Goal: Check status: Check status

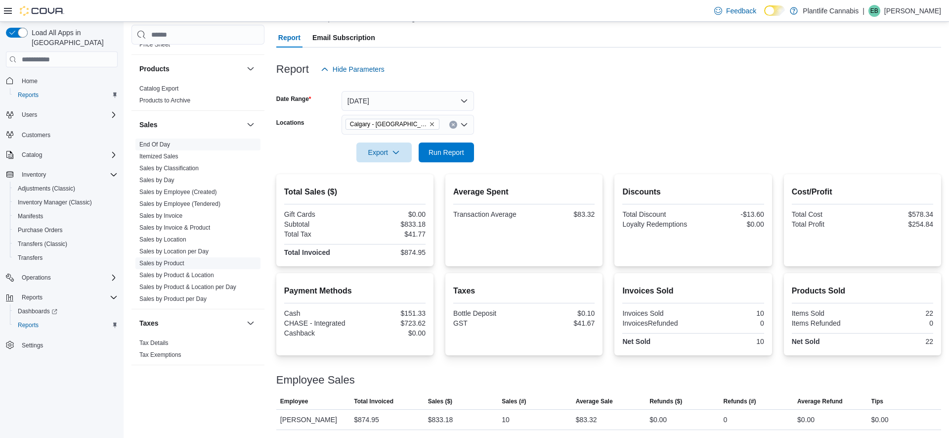
scroll to position [513, 0]
click at [183, 226] on link "Sales by Invoice & Product" at bounding box center [174, 225] width 71 height 7
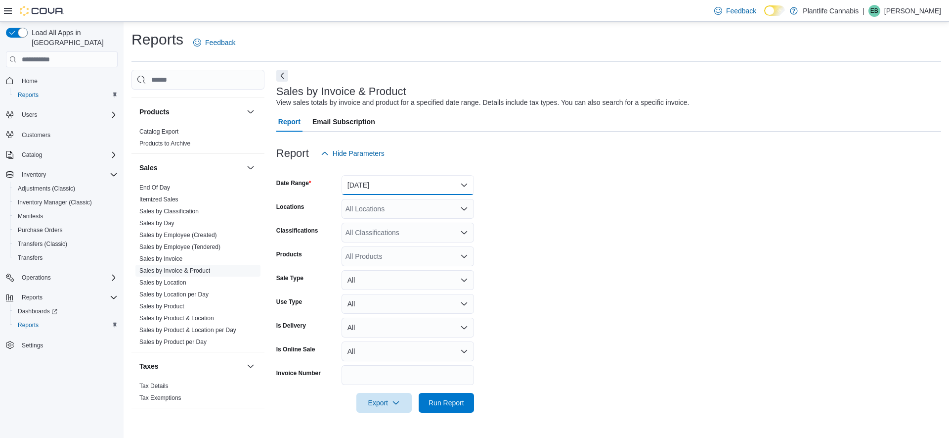
click at [367, 180] on button "Yesterday" at bounding box center [408, 185] width 133 height 20
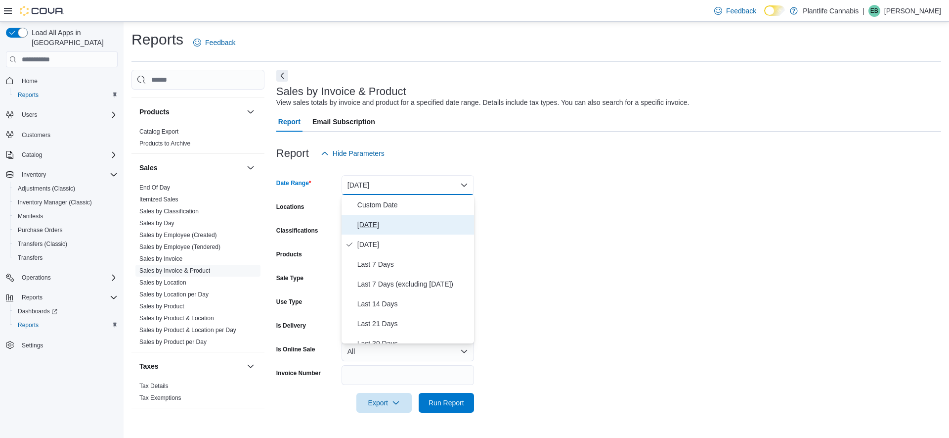
click at [377, 223] on span "Today" at bounding box center [414, 225] width 113 height 12
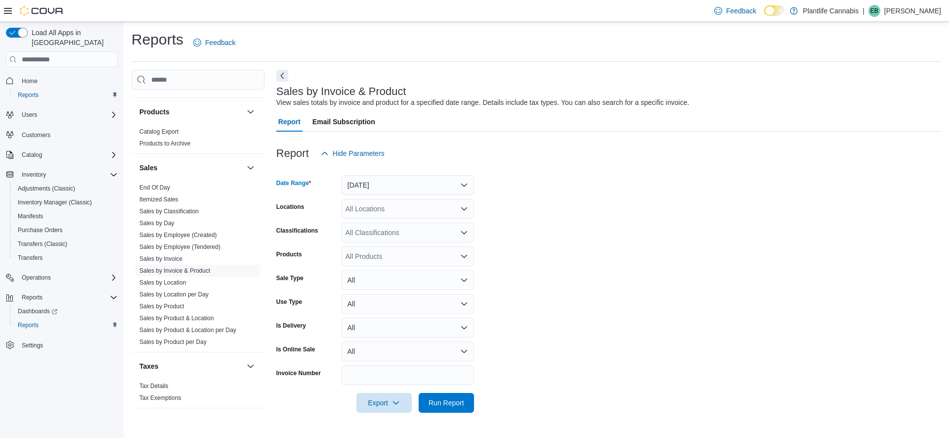
click at [379, 206] on div "All Locations" at bounding box center [408, 209] width 133 height 20
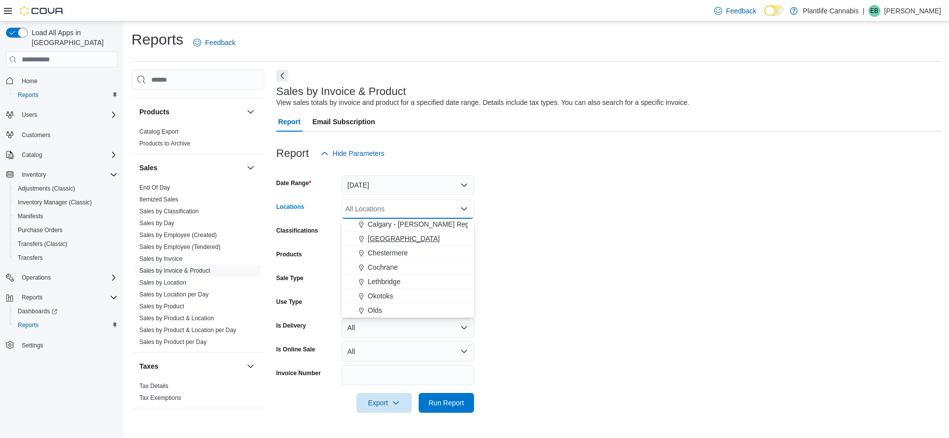
click at [428, 242] on span "Calgary - University District" at bounding box center [404, 238] width 72 height 10
click at [496, 229] on form "Date Range Today Locations Calgary - University District Combo box. Selected. C…" at bounding box center [608, 287] width 665 height 249
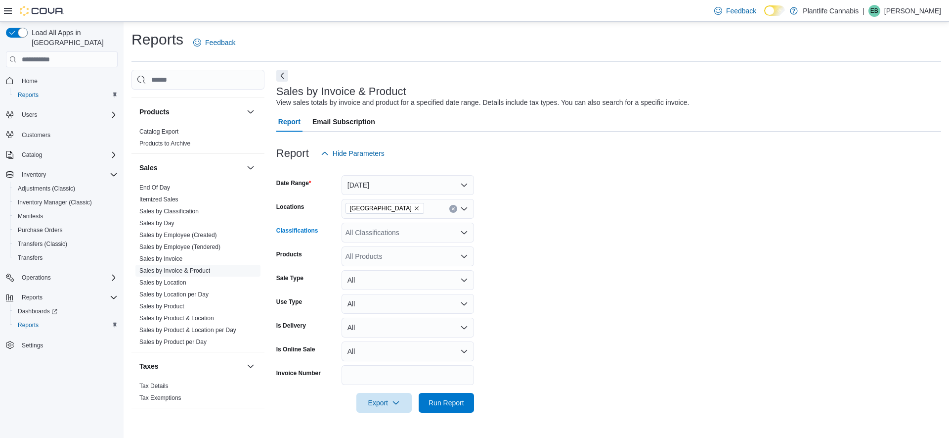
click at [421, 240] on div "All Classifications" at bounding box center [408, 233] width 133 height 20
drag, startPoint x: 568, startPoint y: 277, endPoint x: 498, endPoint y: 303, distance: 74.3
click at [568, 277] on form "Date Range Today Locations Calgary - University District Classifications All Cl…" at bounding box center [608, 287] width 665 height 249
click at [448, 403] on span "Run Report" at bounding box center [447, 402] width 36 height 10
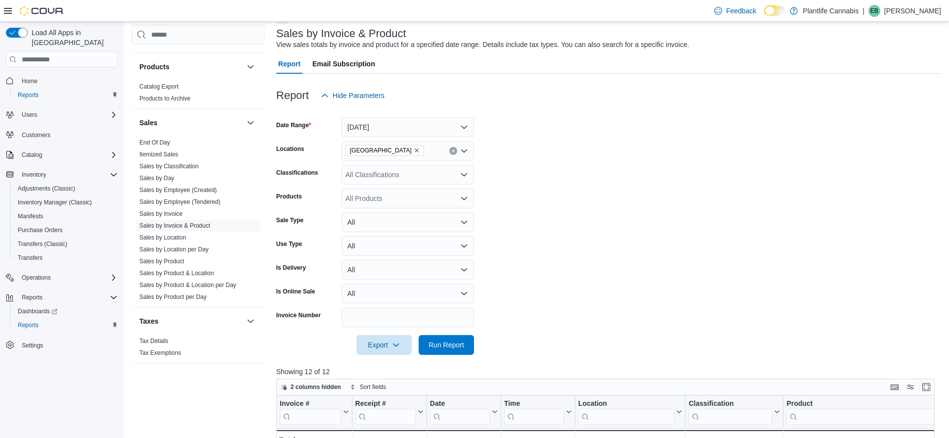
scroll to position [15, 0]
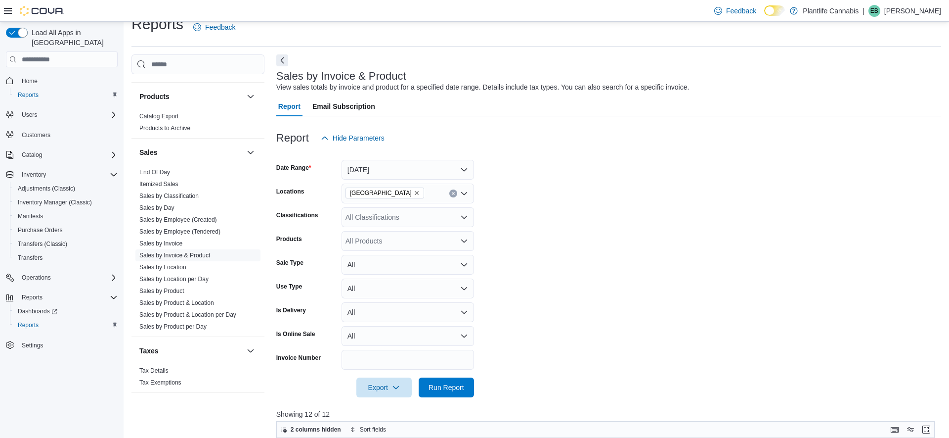
click at [420, 193] on icon "Remove Calgary - University District from selection in this group" at bounding box center [417, 193] width 6 height 6
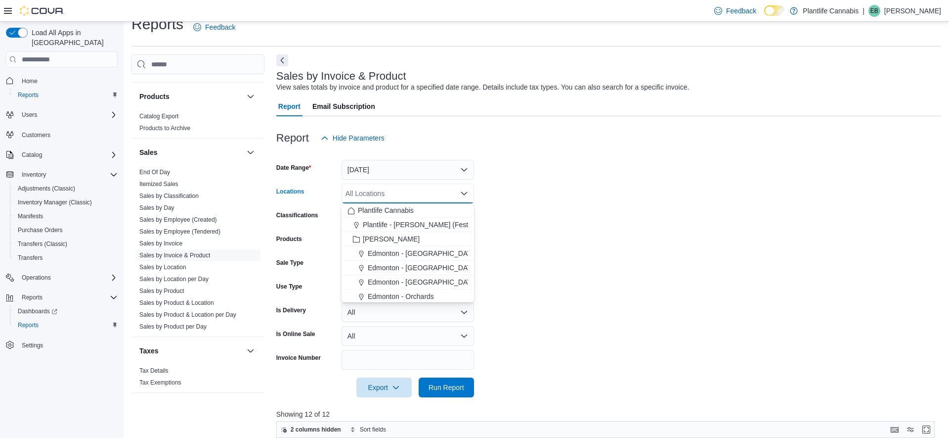
click at [409, 197] on div "All Locations" at bounding box center [408, 193] width 133 height 20
click at [422, 222] on span "Calgary - Harvest Hills" at bounding box center [419, 219] width 102 height 10
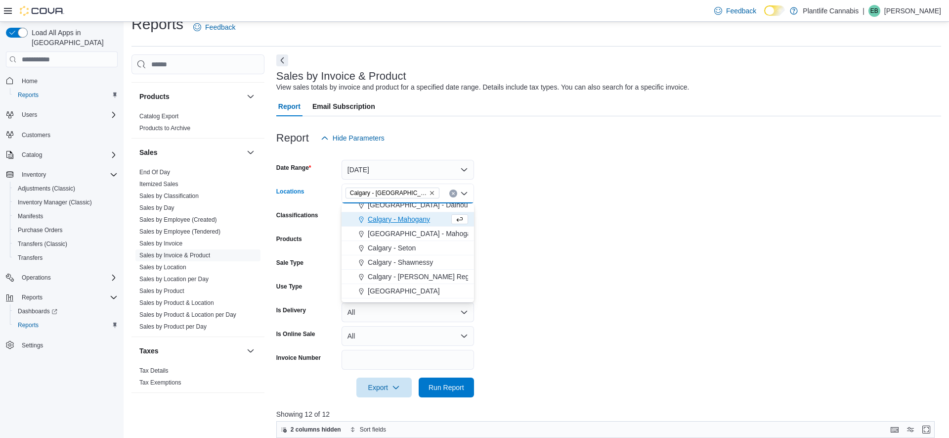
click at [577, 236] on form "Date Range Today Locations Calgary - Harvest Hills Combo box. Selected. Calgary…" at bounding box center [608, 272] width 665 height 249
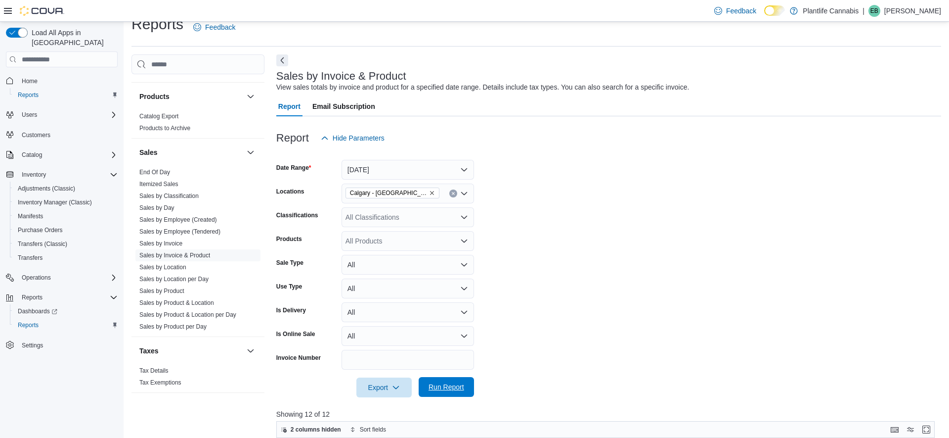
click at [440, 387] on span "Run Report" at bounding box center [447, 387] width 36 height 10
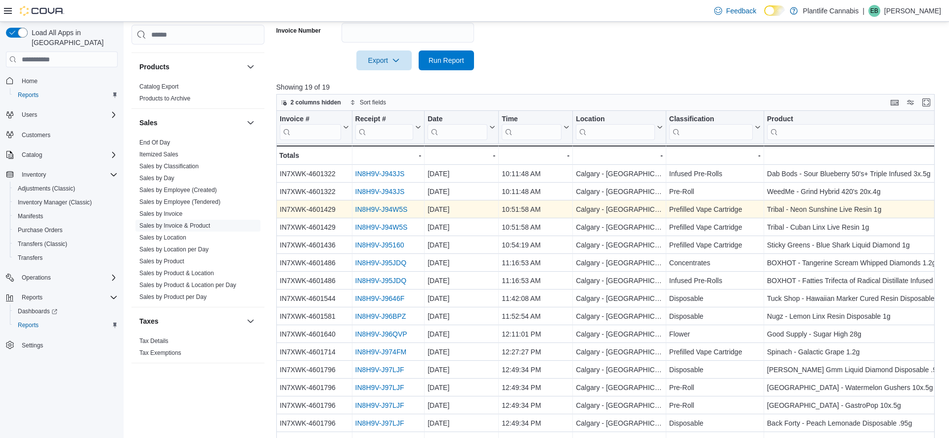
scroll to position [0, 0]
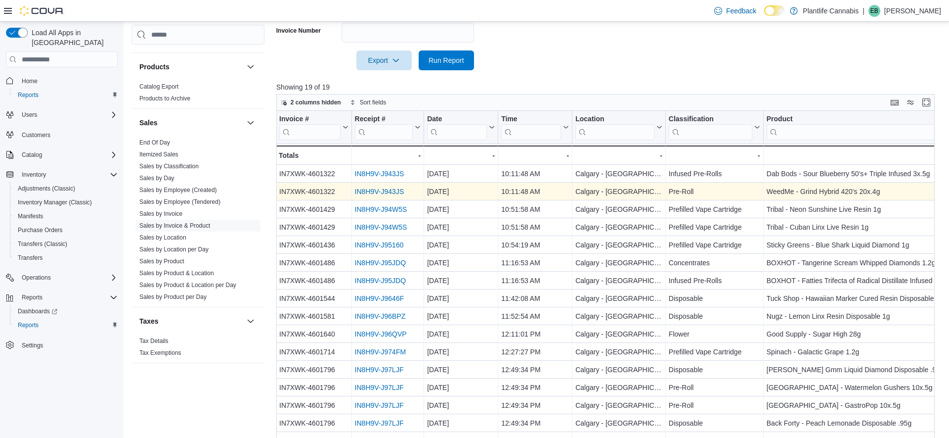
click at [375, 191] on link "IN8H9V-J943JS" at bounding box center [379, 191] width 49 height 8
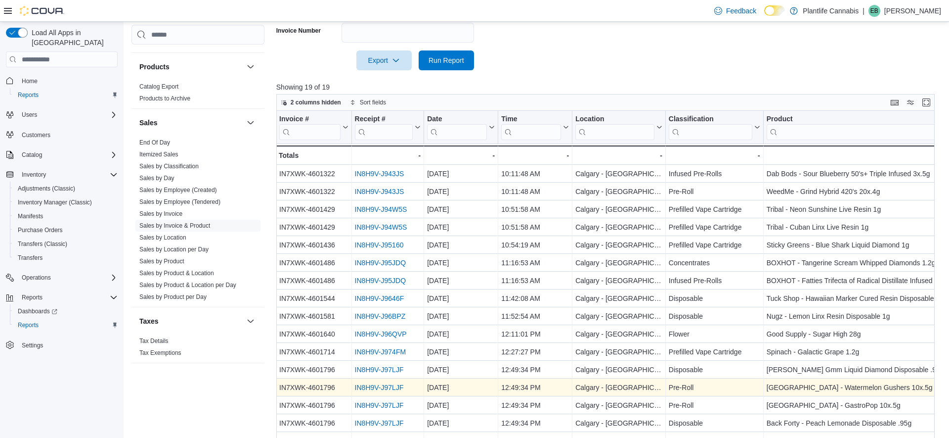
click at [377, 384] on link "IN8H9V-J97LJF" at bounding box center [379, 387] width 49 height 8
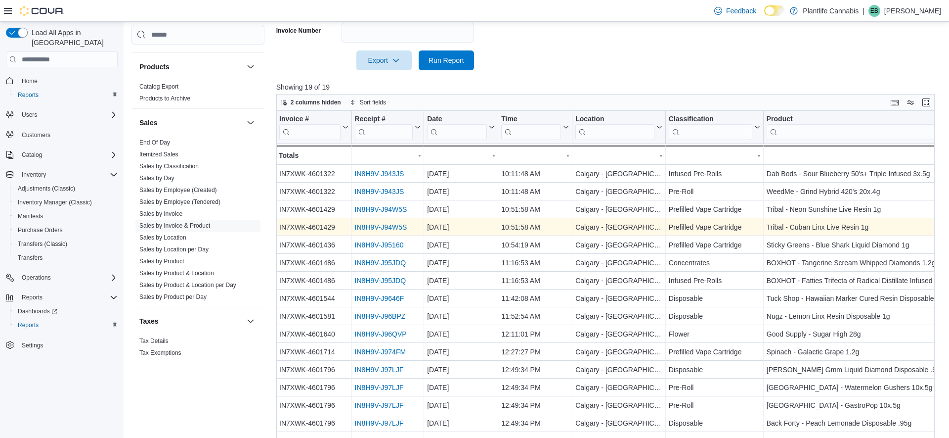
click at [379, 229] on link "IN8H9V-J94W5S" at bounding box center [381, 227] width 52 height 8
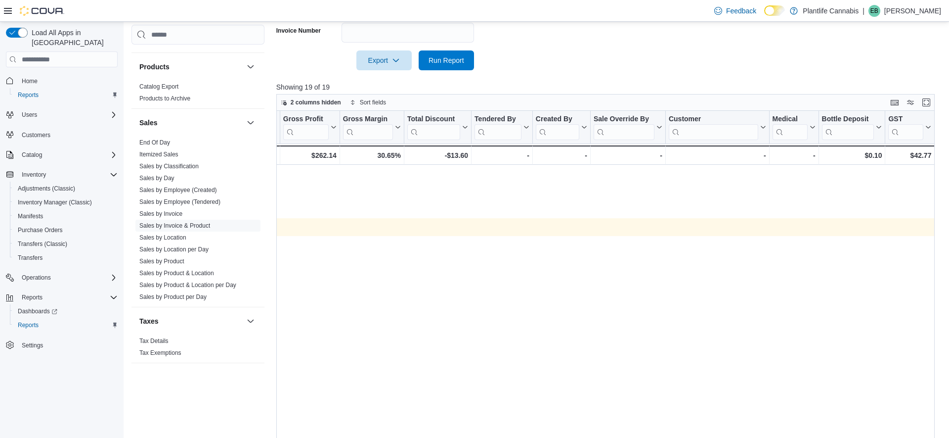
scroll to position [0, 0]
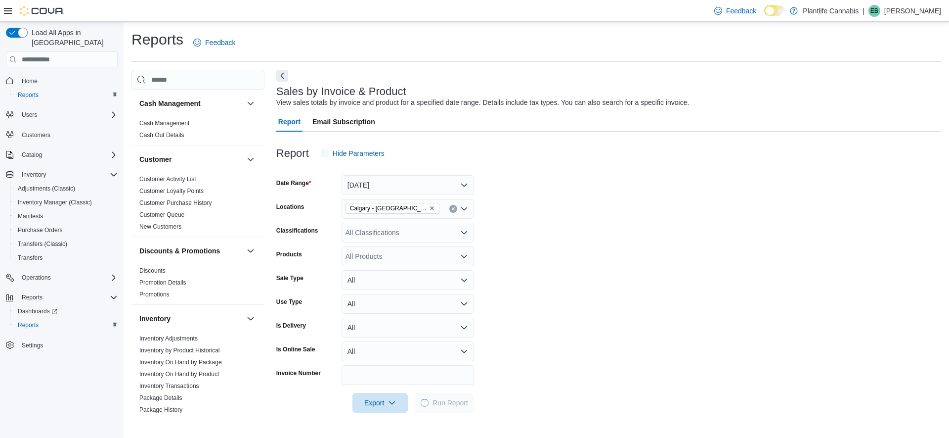
scroll to position [513, 0]
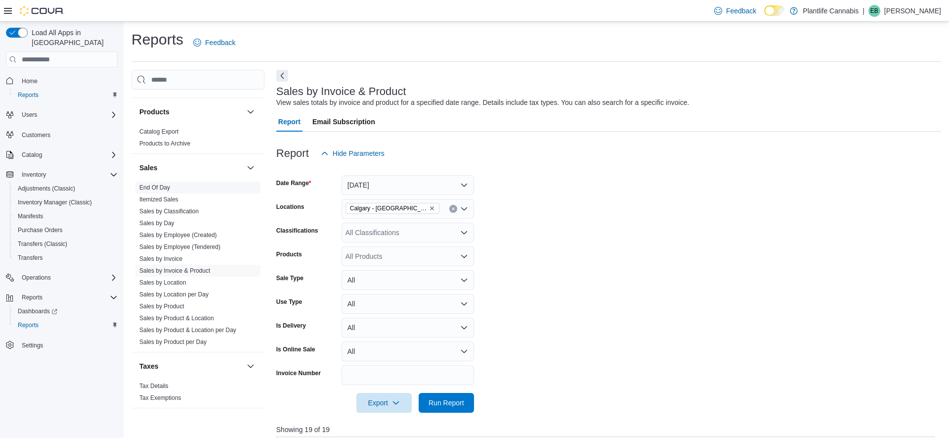
click at [177, 187] on span "End Of Day" at bounding box center [198, 187] width 125 height 12
click at [155, 184] on link "End Of Day" at bounding box center [154, 187] width 31 height 7
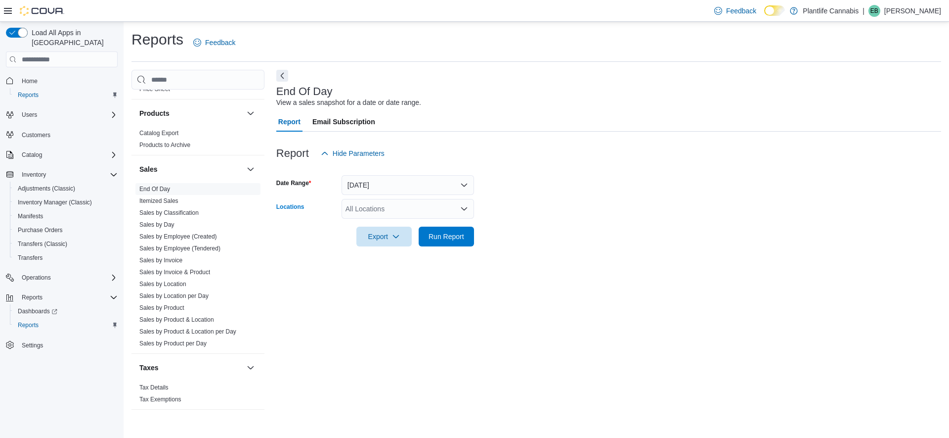
click at [422, 212] on div "All Locations" at bounding box center [408, 209] width 133 height 20
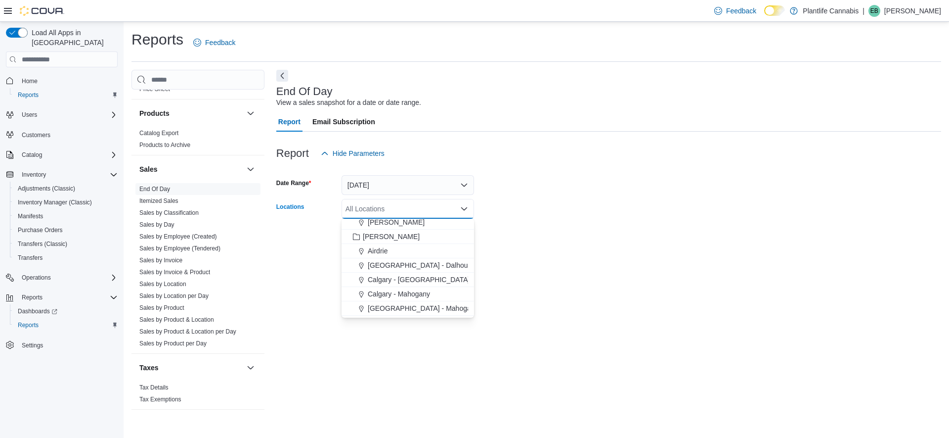
scroll to position [470, 0]
click at [427, 273] on span "Calgary - Harvest Hills" at bounding box center [419, 272] width 102 height 10
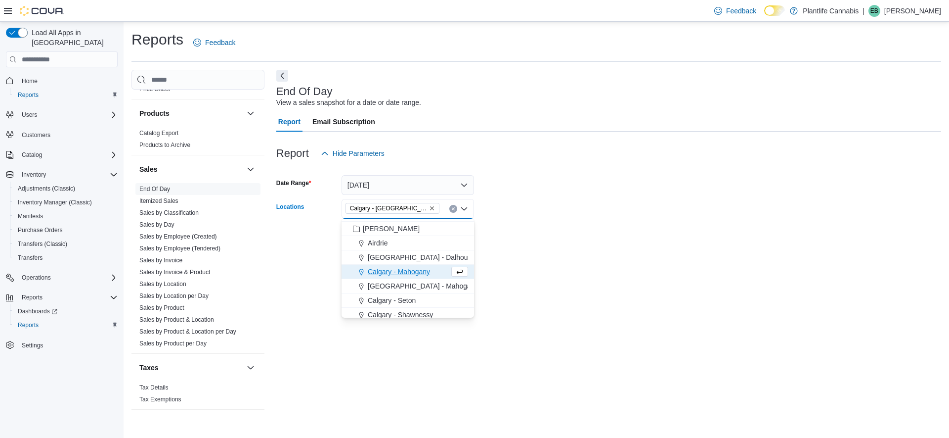
click at [521, 259] on div "End Of Day View a sales snapshot for a date or date range. Report Email Subscri…" at bounding box center [608, 244] width 665 height 348
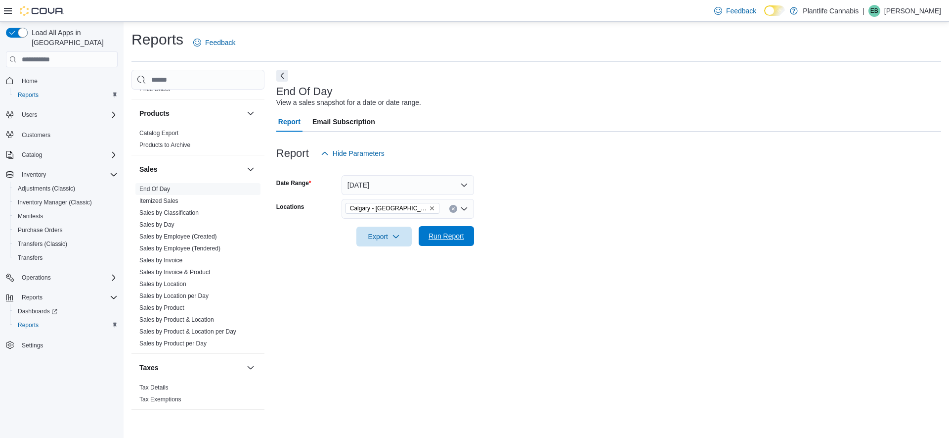
drag, startPoint x: 439, startPoint y: 234, endPoint x: 469, endPoint y: 229, distance: 30.6
click at [439, 234] on span "Run Report" at bounding box center [447, 236] width 36 height 10
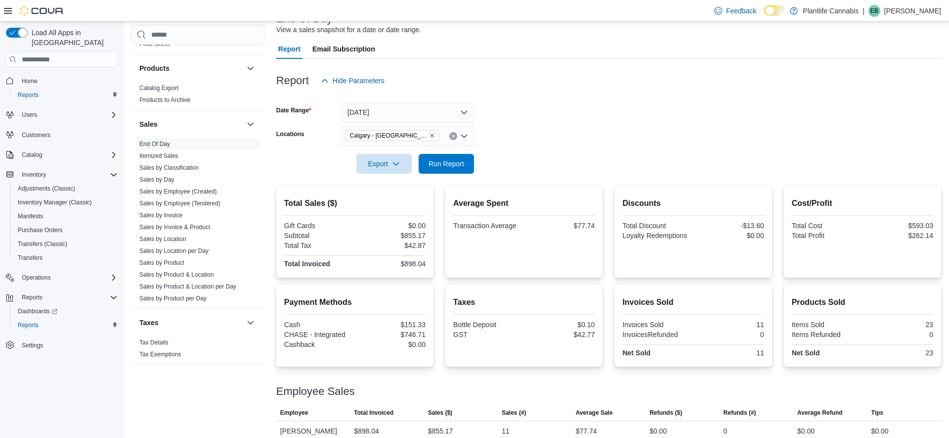
scroll to position [84, 0]
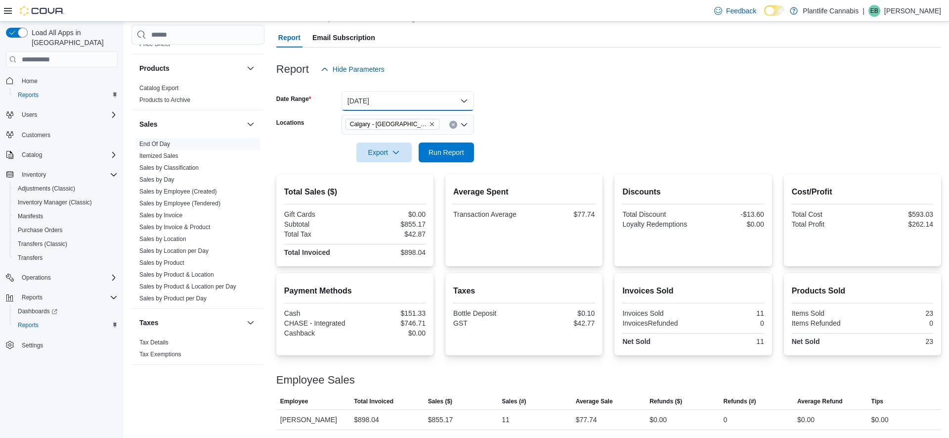
click at [352, 102] on button "Today" at bounding box center [408, 101] width 133 height 20
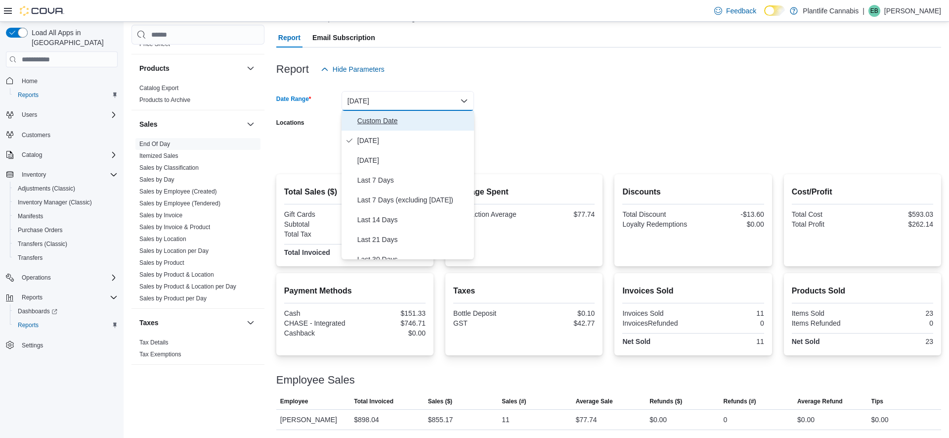
click at [379, 130] on button "Custom Date" at bounding box center [408, 121] width 133 height 20
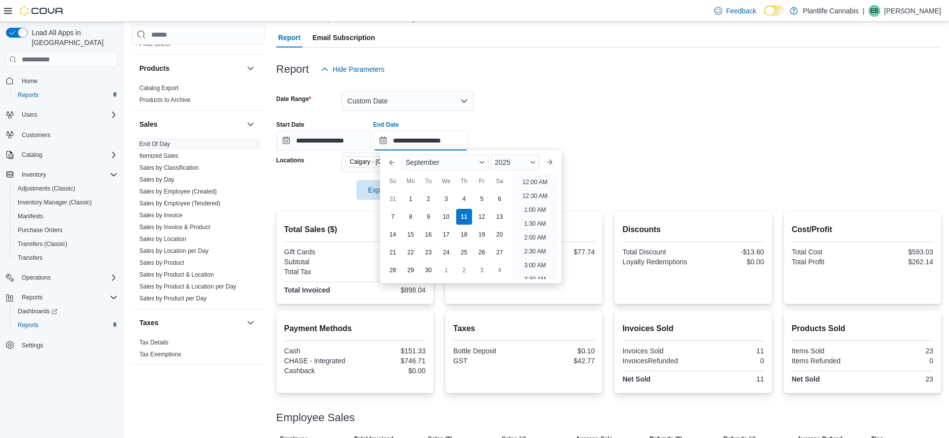
click at [456, 136] on input "**********" at bounding box center [420, 141] width 95 height 20
click at [538, 205] on li "1:00 PM" at bounding box center [535, 202] width 30 height 12
type input "**********"
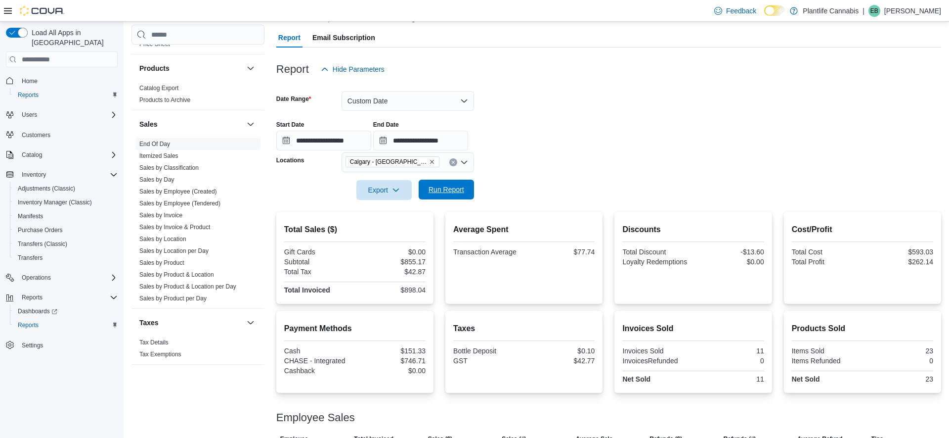
click at [454, 186] on span "Run Report" at bounding box center [447, 189] width 36 height 10
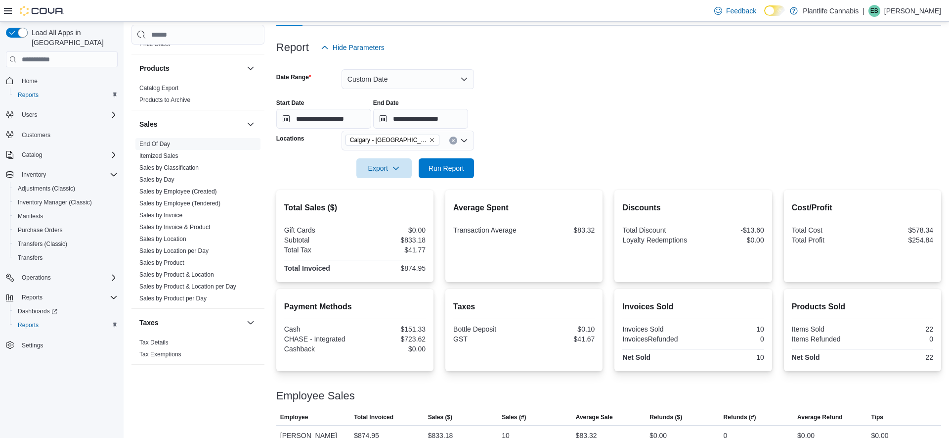
scroll to position [122, 0]
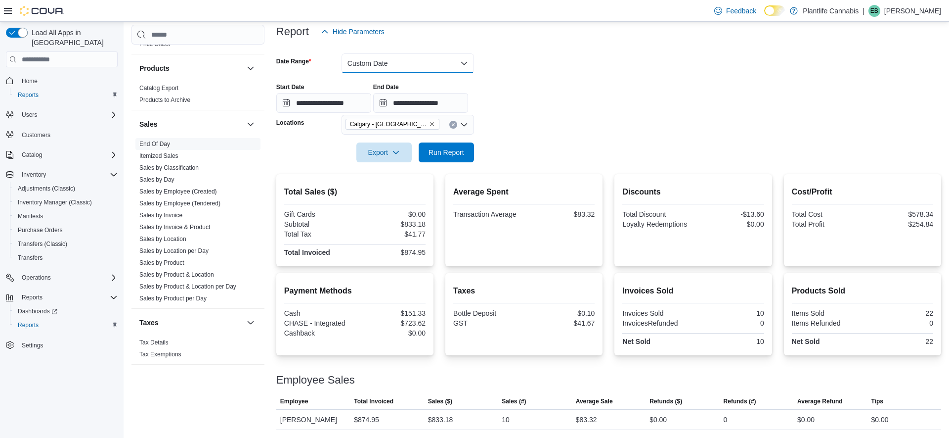
click at [350, 55] on button "Custom Date" at bounding box center [408, 63] width 133 height 20
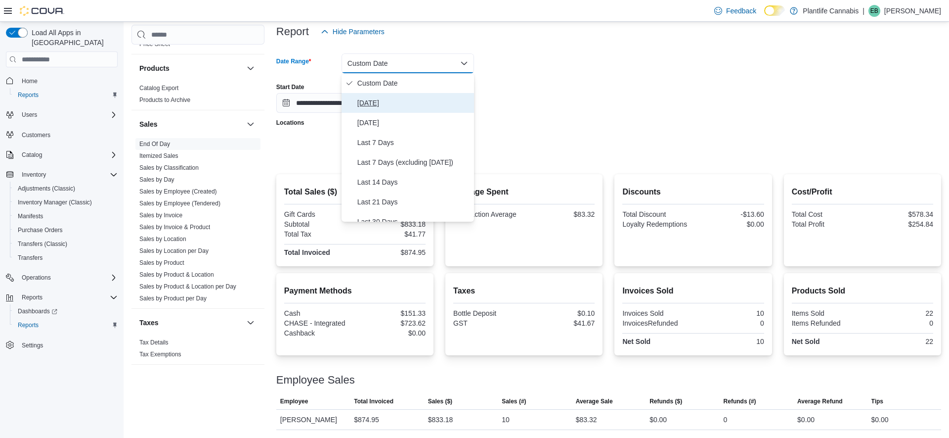
click at [371, 95] on button "Today" at bounding box center [408, 103] width 133 height 20
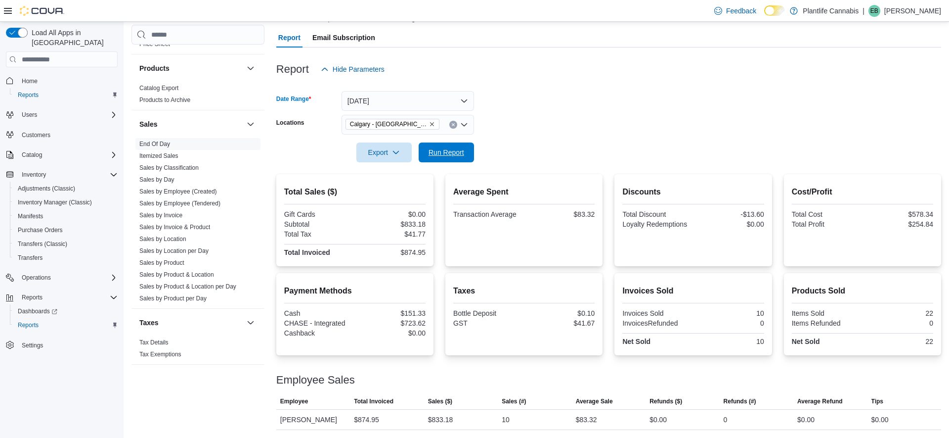
drag, startPoint x: 458, startPoint y: 155, endPoint x: 630, endPoint y: 131, distance: 172.7
click at [462, 154] on span "Run Report" at bounding box center [447, 152] width 36 height 10
click at [430, 125] on icon "Remove Calgary - Harvest Hills from selection in this group" at bounding box center [432, 124] width 4 height 4
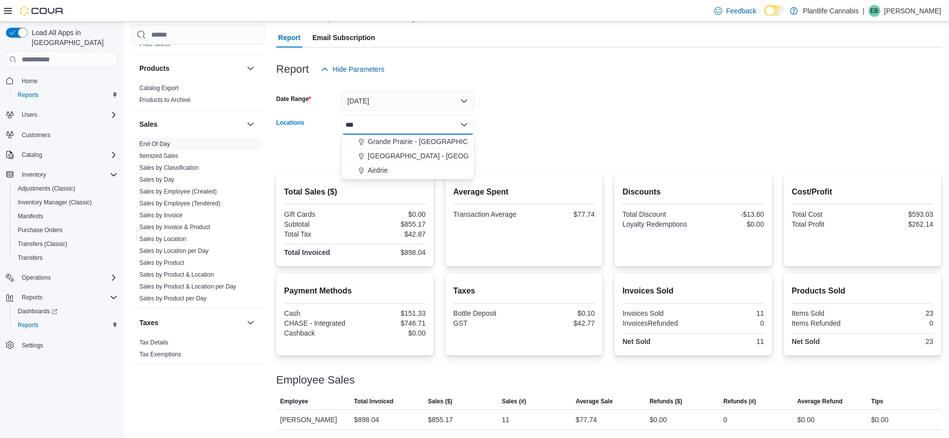
type input "****"
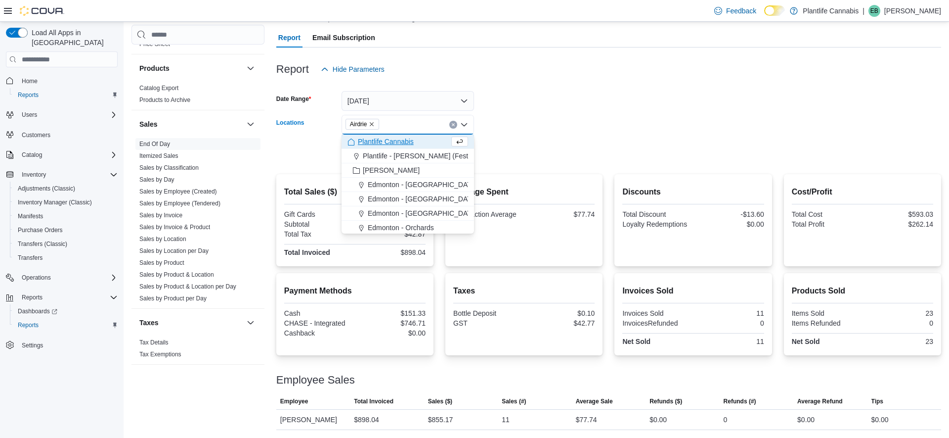
type input "*"
click at [485, 135] on div at bounding box center [608, 139] width 665 height 8
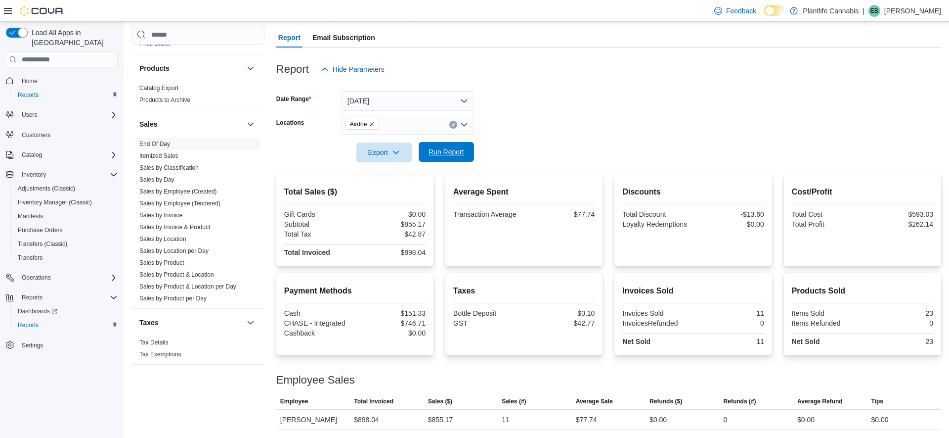
click at [459, 153] on span "Run Report" at bounding box center [447, 152] width 36 height 10
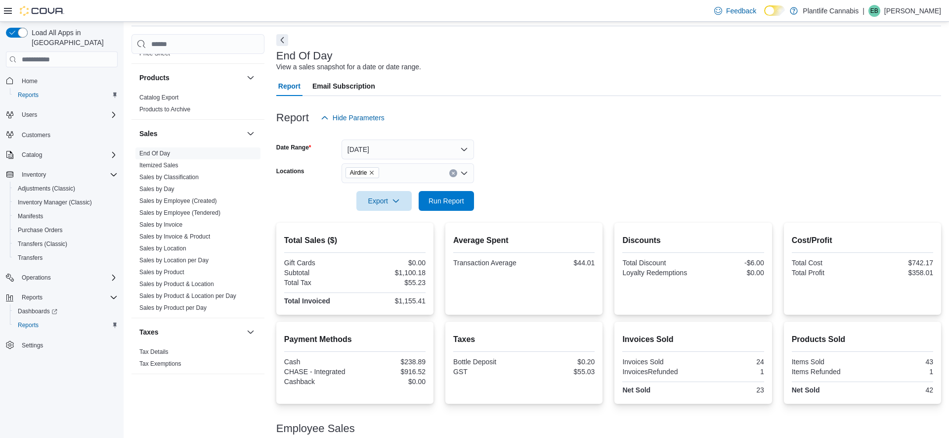
scroll to position [25, 0]
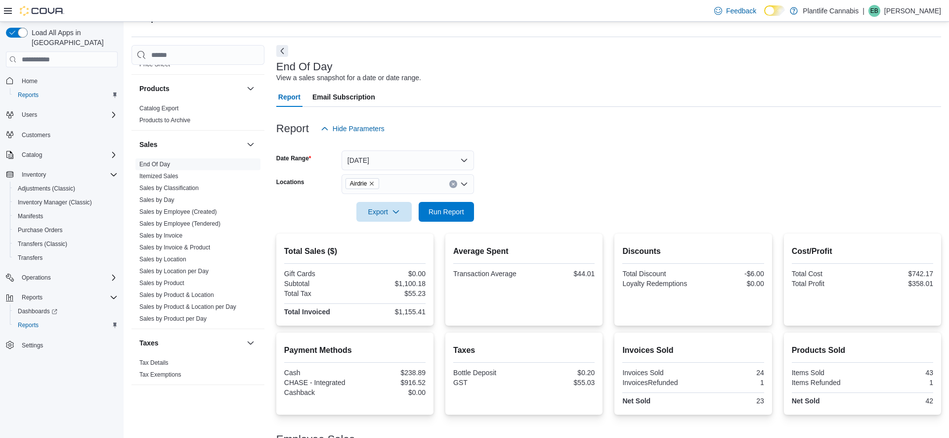
click at [374, 184] on icon "Remove Airdrie from selection in this group" at bounding box center [372, 183] width 4 height 4
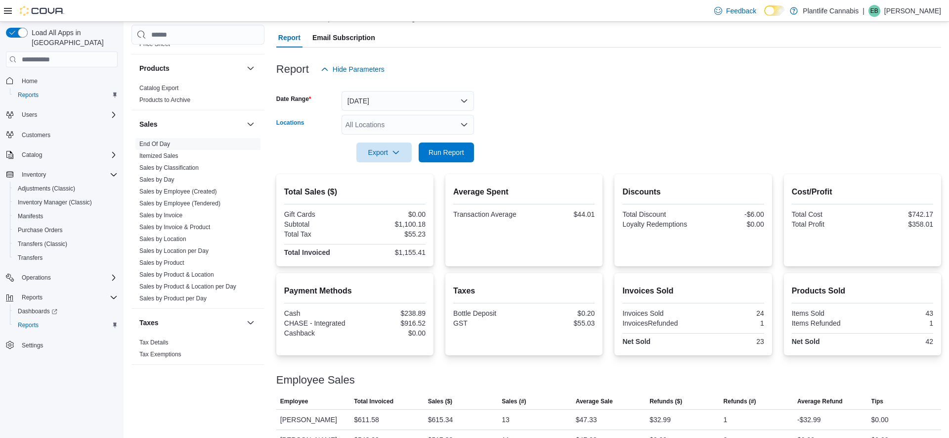
scroll to position [104, 0]
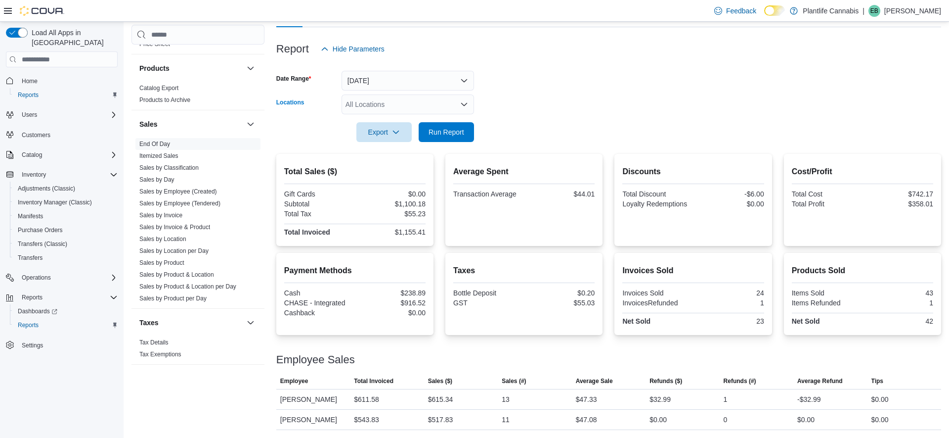
click at [376, 107] on div "All Locations Combo box. Selected. Combo box input. All Locations. Type some te…" at bounding box center [408, 104] width 133 height 20
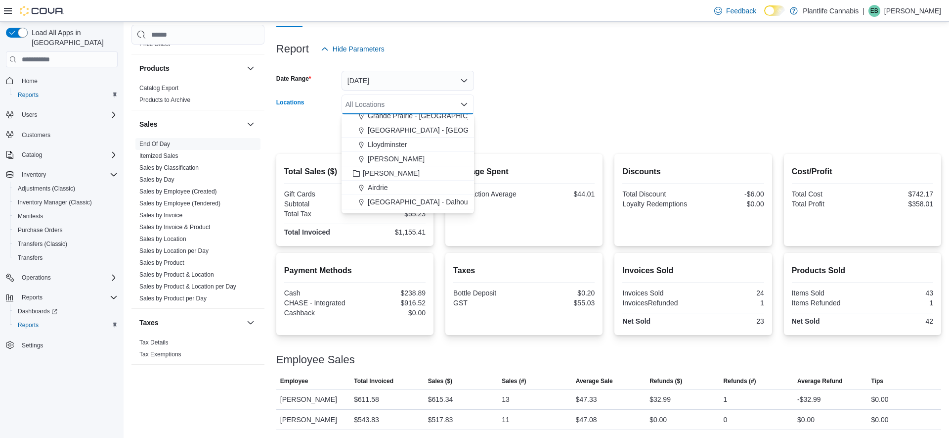
scroll to position [492, 0]
click at [438, 144] on span "Calgary - Harvest Hills" at bounding box center [419, 145] width 102 height 10
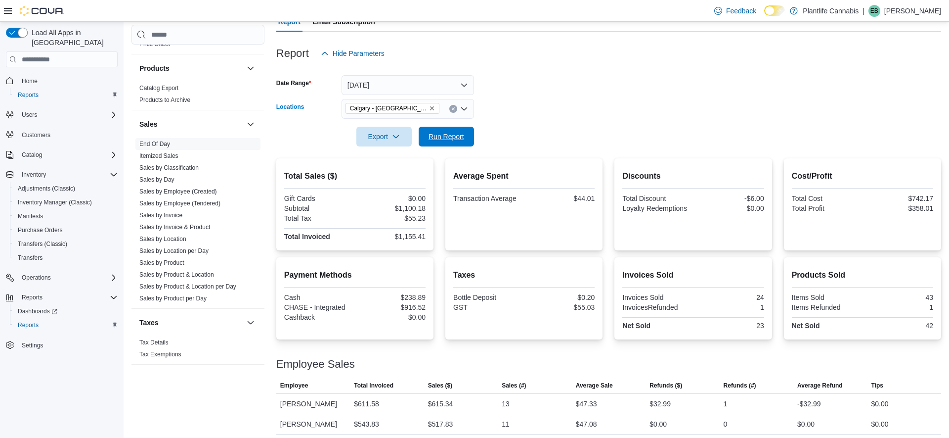
drag, startPoint x: 469, startPoint y: 140, endPoint x: 486, endPoint y: 148, distance: 19.2
click at [469, 140] on button "Run Report" at bounding box center [446, 137] width 55 height 20
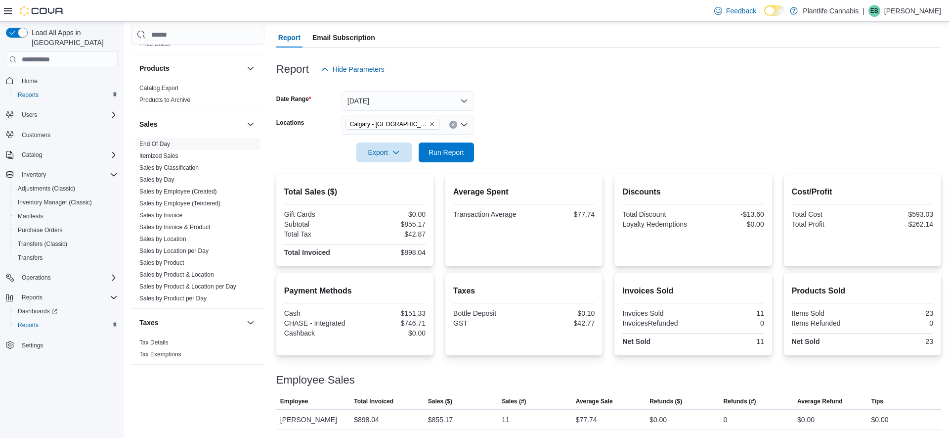
scroll to position [84, 0]
